Goal: Find specific page/section: Find specific page/section

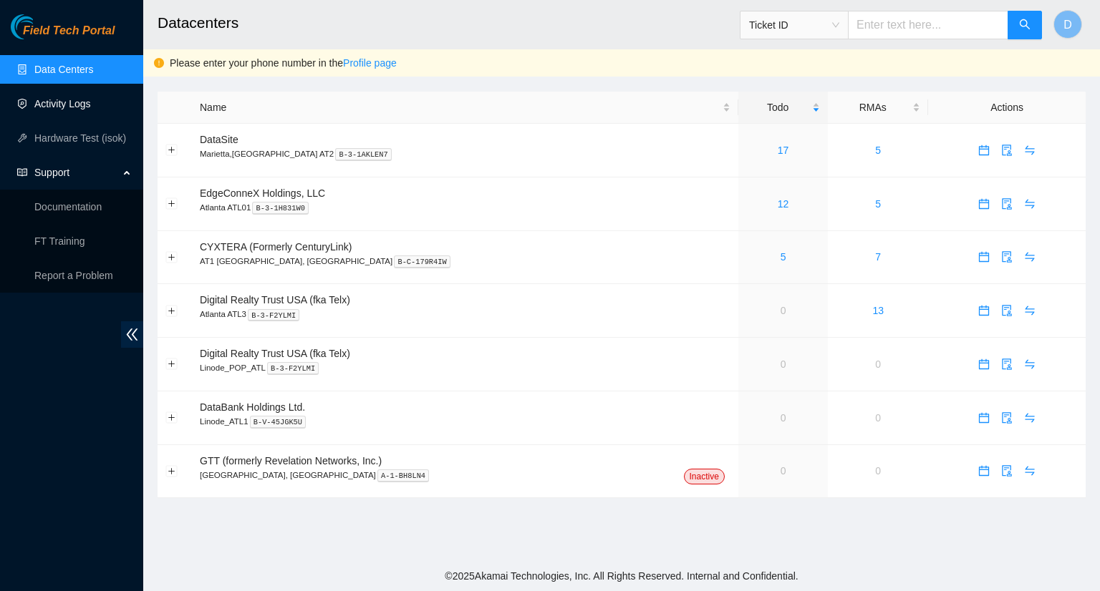
click at [70, 100] on link "Activity Logs" at bounding box center [62, 103] width 57 height 11
